Goal: Task Accomplishment & Management: Manage account settings

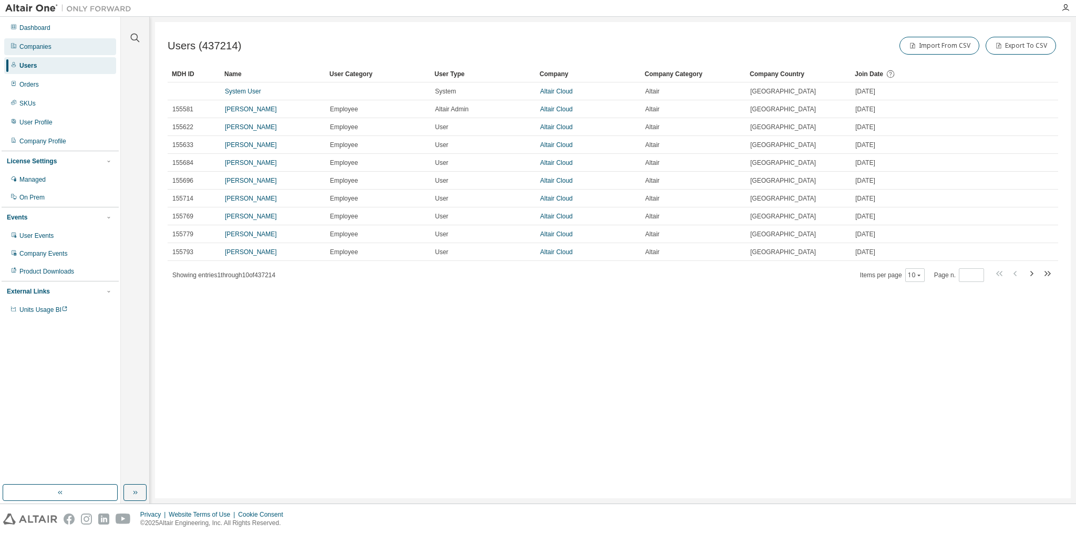
click at [46, 50] on div "Companies" at bounding box center [35, 47] width 32 height 8
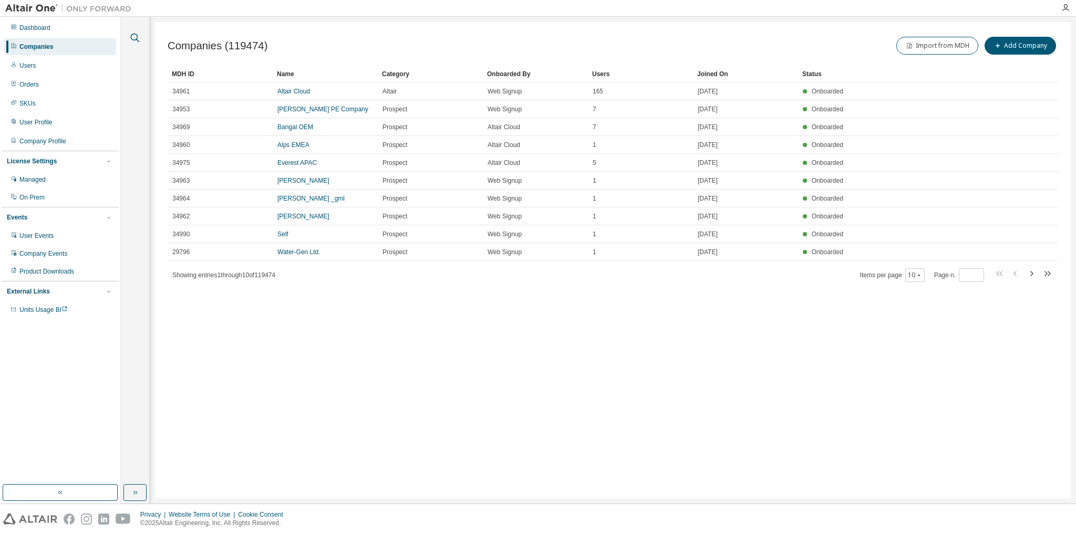
click at [134, 40] on icon "button" at bounding box center [135, 38] width 13 height 13
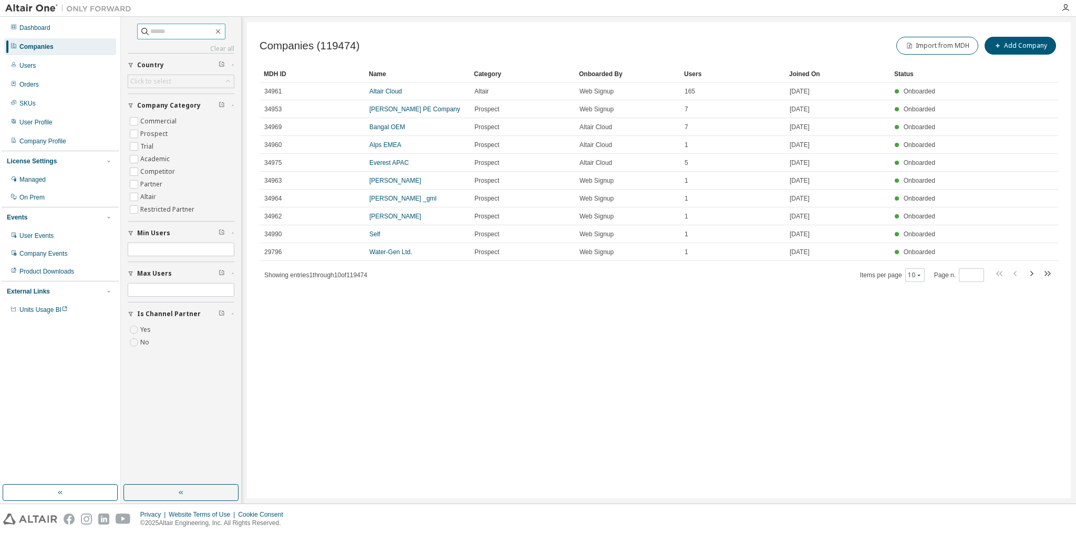
click at [160, 26] on input "text" at bounding box center [181, 31] width 63 height 11
type input "***"
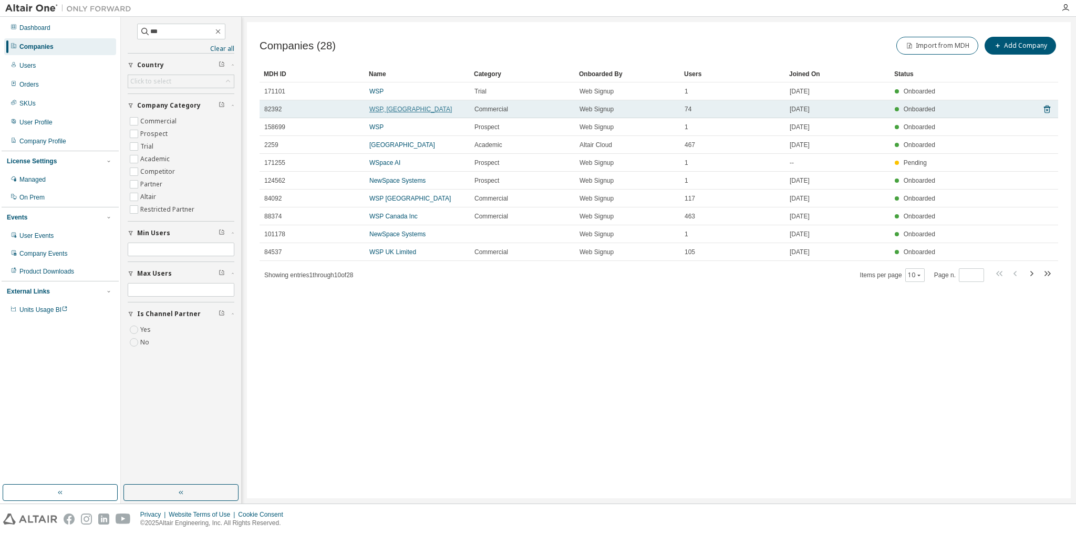
click at [392, 107] on link "WSP, [GEOGRAPHIC_DATA]" at bounding box center [410, 109] width 82 height 7
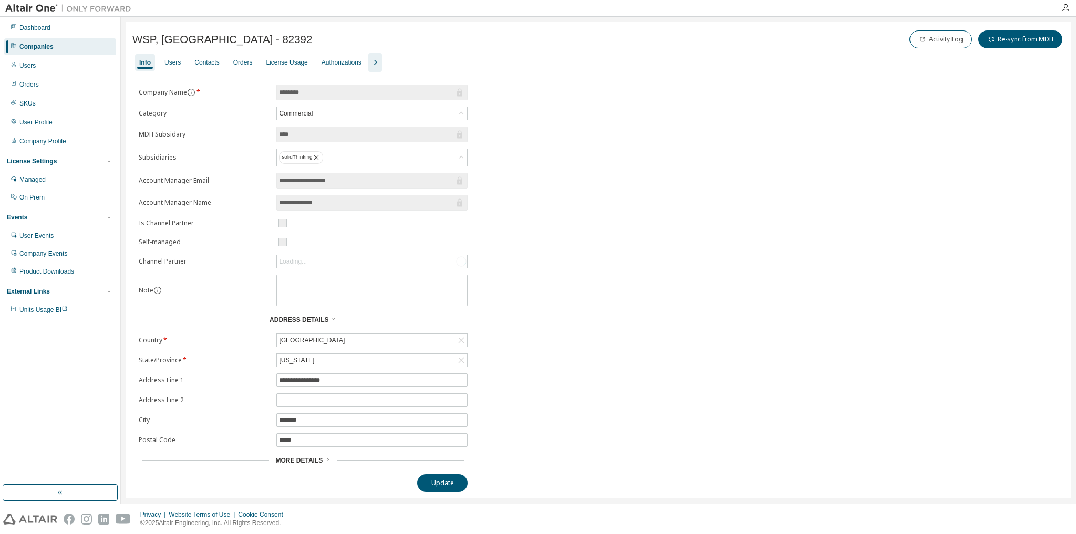
click at [374, 61] on icon "button" at bounding box center [375, 62] width 13 height 13
click at [169, 60] on div "Users" at bounding box center [172, 62] width 16 height 8
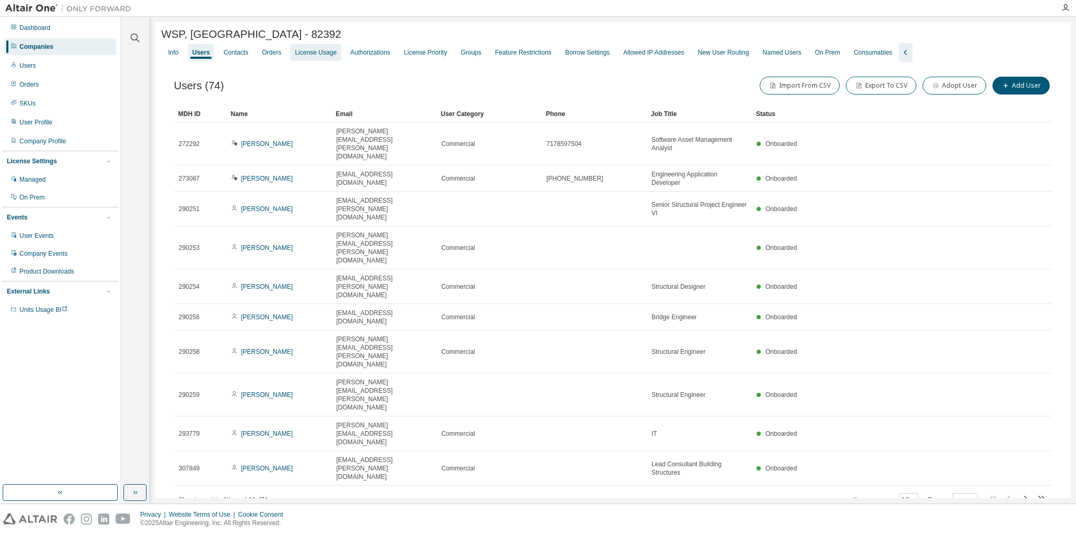
click at [313, 57] on div "License Usage" at bounding box center [315, 52] width 41 height 8
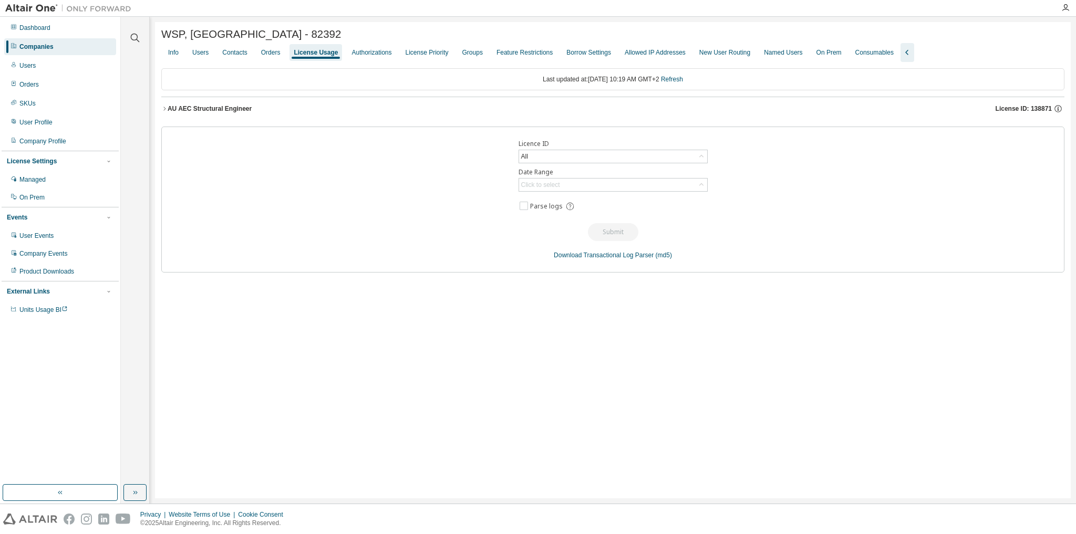
click at [228, 110] on div "AU AEC Structural Engineer" at bounding box center [210, 109] width 84 height 8
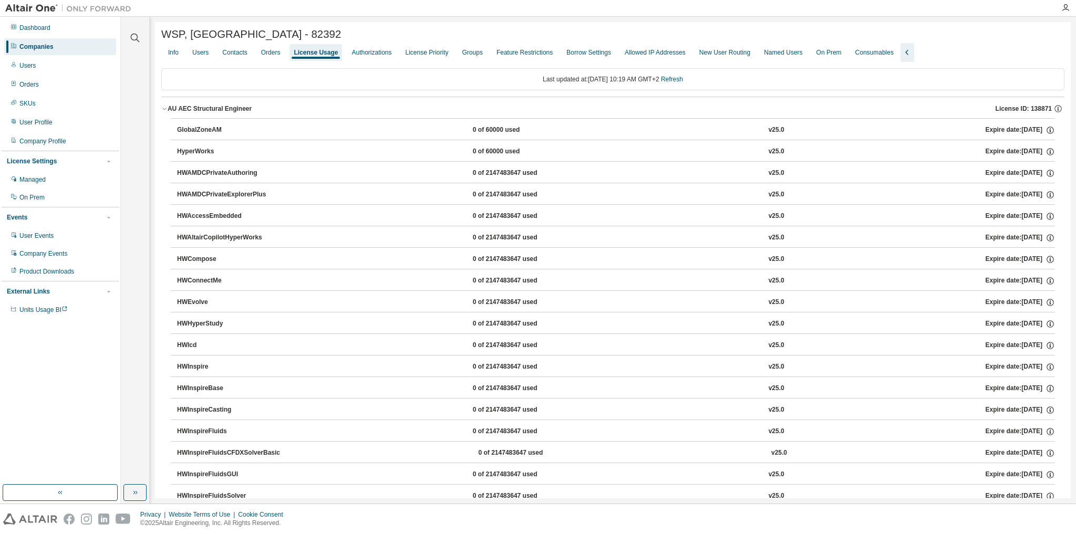
click at [1045, 131] on icon "button" at bounding box center [1049, 130] width 9 height 9
click at [913, 126] on button "GlobalZoneAM 0 of 60000 used v25.0 Expire date: [DATE]" at bounding box center [616, 130] width 878 height 23
click at [164, 109] on icon "button" at bounding box center [164, 109] width 6 height 6
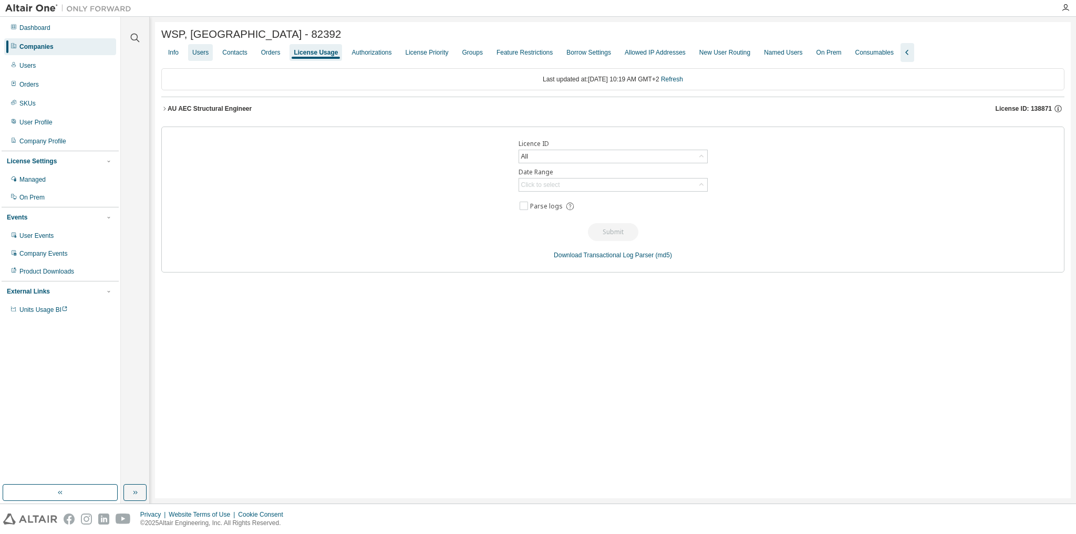
click at [204, 55] on div "Users" at bounding box center [200, 52] width 16 height 8
